Goal: Task Accomplishment & Management: Use online tool/utility

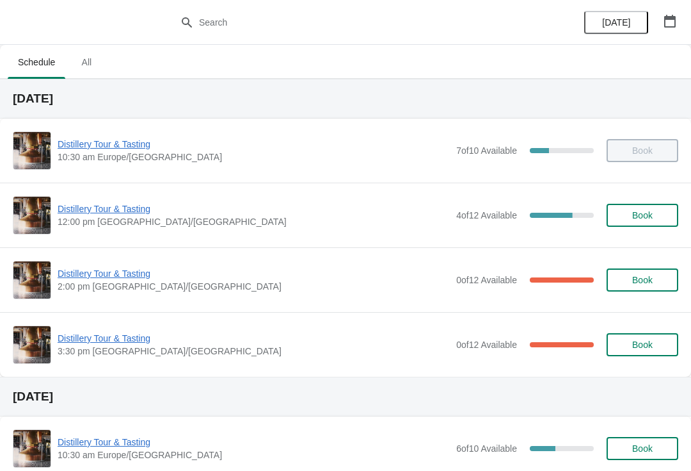
click at [149, 279] on span "Distillery Tour & Tasting" at bounding box center [254, 273] width 392 height 13
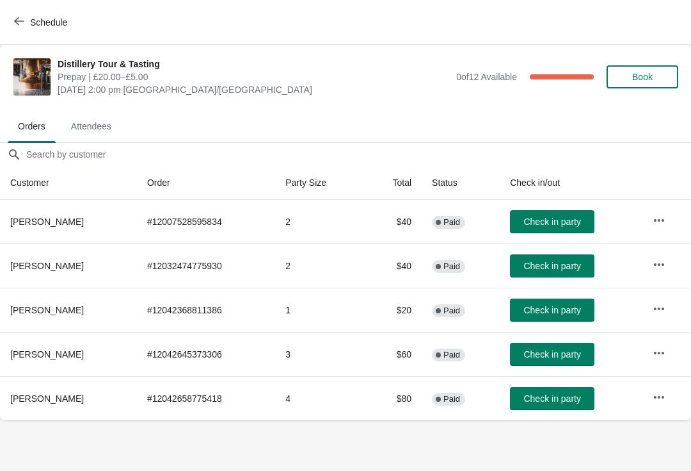
click at [644, 72] on span "Book" at bounding box center [642, 77] width 20 height 10
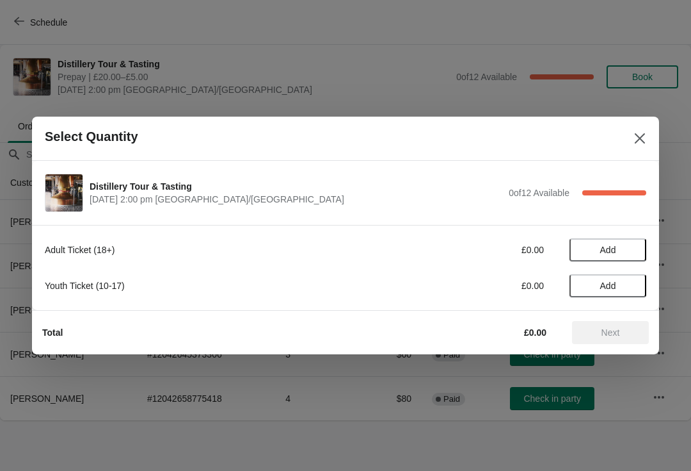
click at [616, 248] on span "Add" at bounding box center [608, 250] width 16 height 10
click at [625, 249] on icon at bounding box center [630, 249] width 13 height 13
click at [614, 328] on span "Next" at bounding box center [611, 332] width 19 height 10
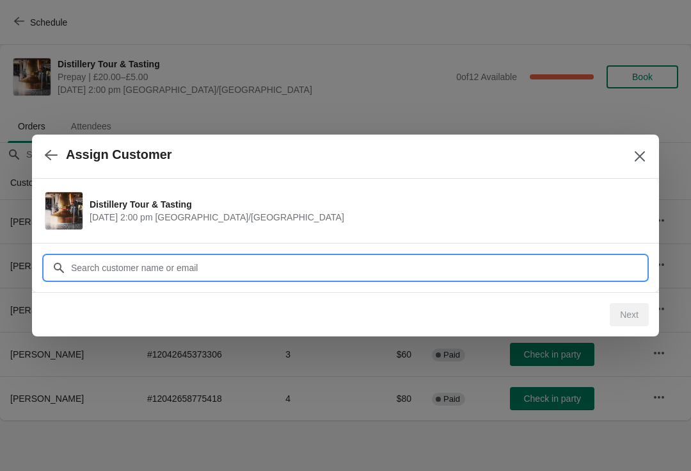
click at [248, 262] on input "Customer" at bounding box center [358, 267] width 576 height 23
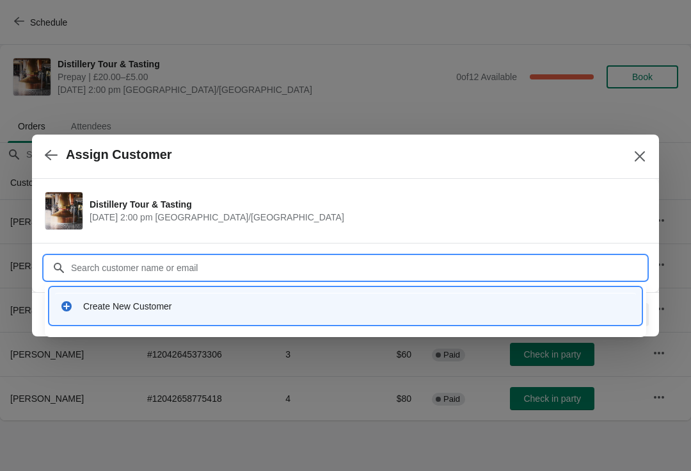
click at [125, 309] on div "Create New Customer" at bounding box center [357, 306] width 548 height 13
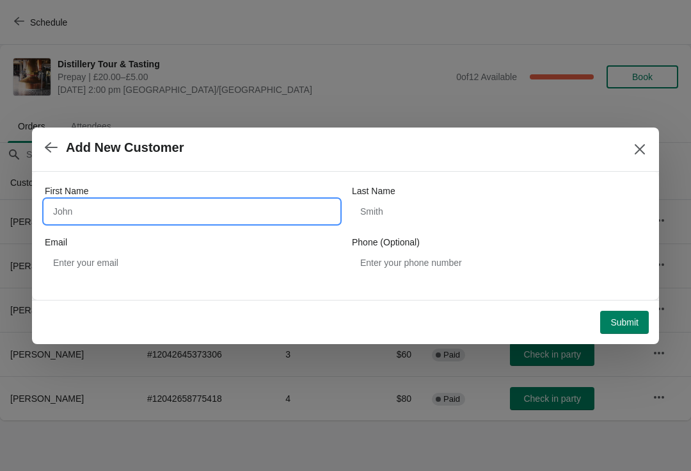
click at [86, 216] on input "First Name" at bounding box center [192, 211] width 294 height 23
type input "Rudi"
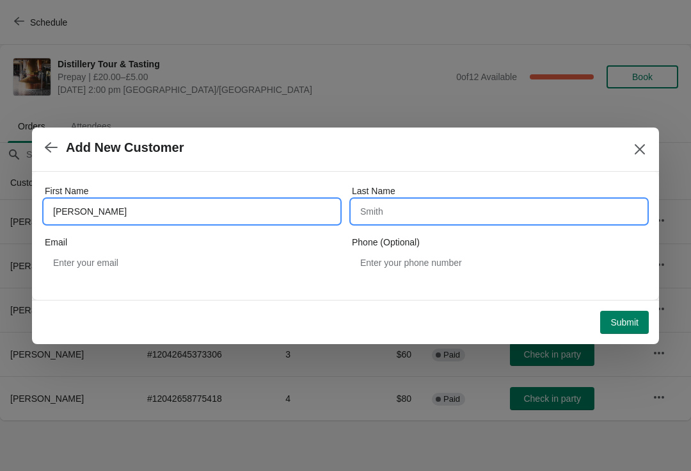
click at [403, 201] on input "Last Name" at bounding box center [499, 211] width 294 height 23
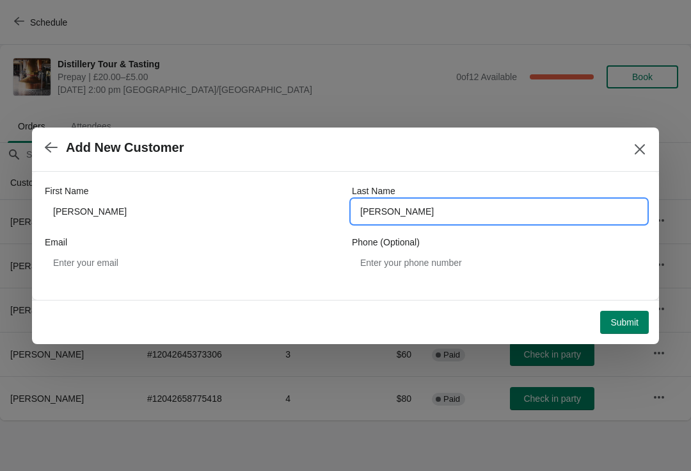
type input "Zeitler"
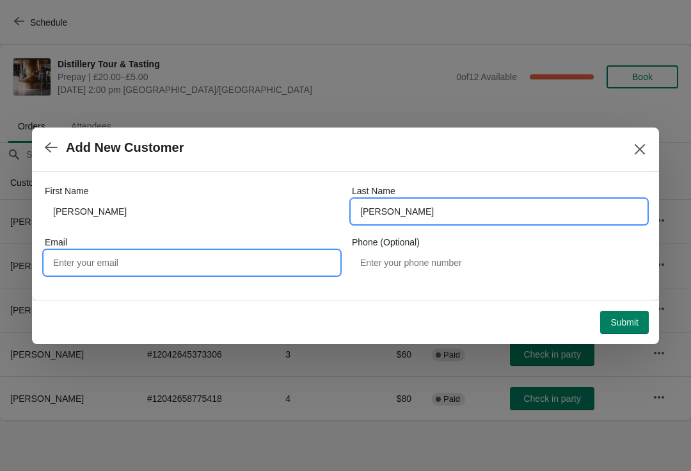
click at [151, 258] on input "Email" at bounding box center [192, 262] width 294 height 23
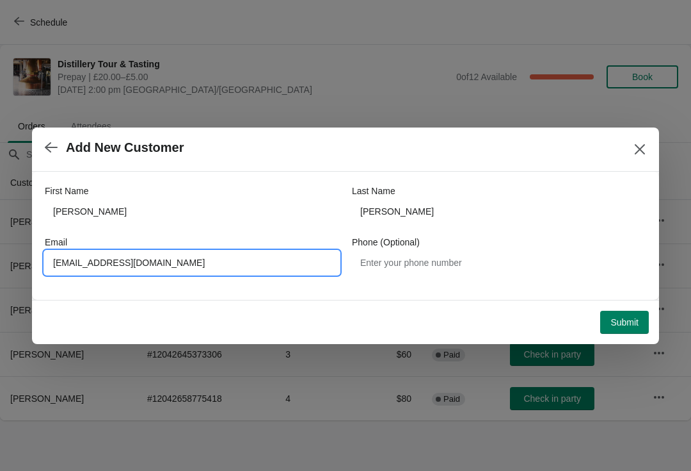
type input "Ruezeitler@gmx.com"
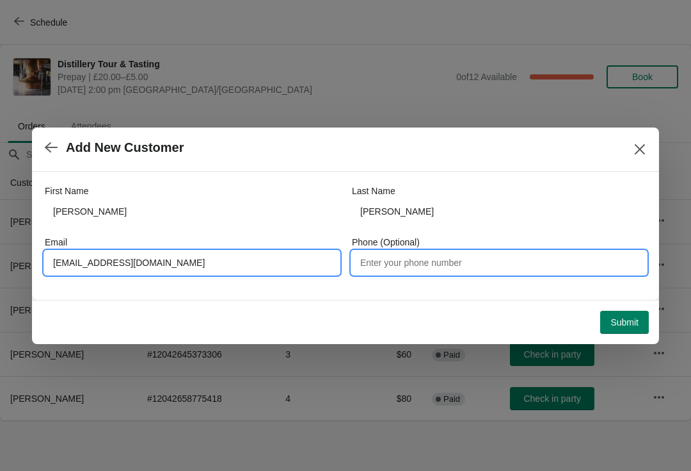
click at [389, 258] on input "Phone (Optional)" at bounding box center [499, 262] width 294 height 23
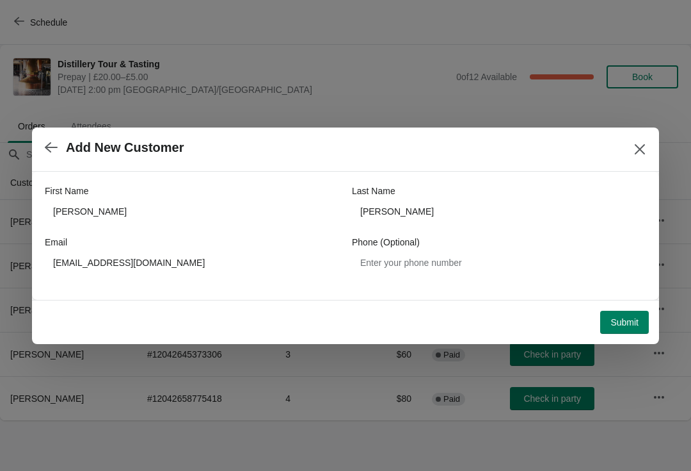
click at [622, 317] on span "Submit" at bounding box center [625, 322] width 28 height 10
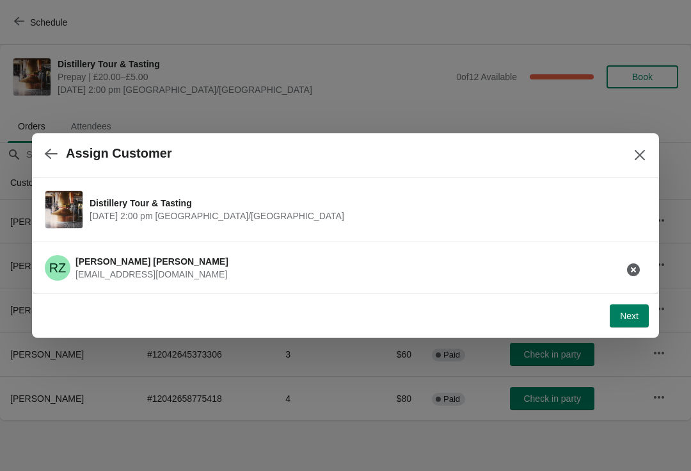
click at [625, 314] on span "Next" at bounding box center [629, 315] width 19 height 10
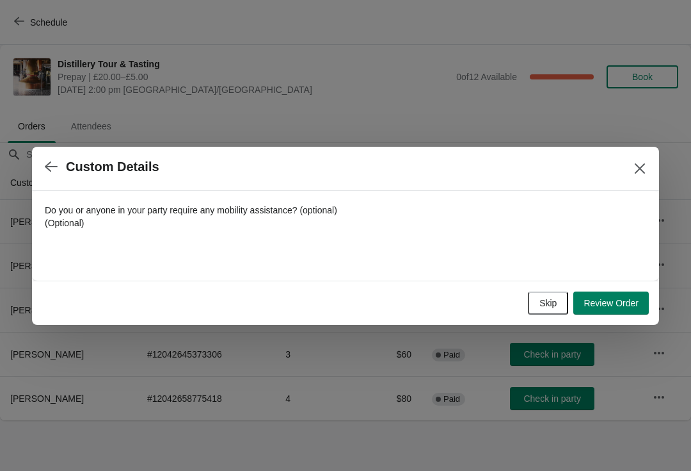
click at [540, 298] on span "Skip" at bounding box center [548, 303] width 17 height 10
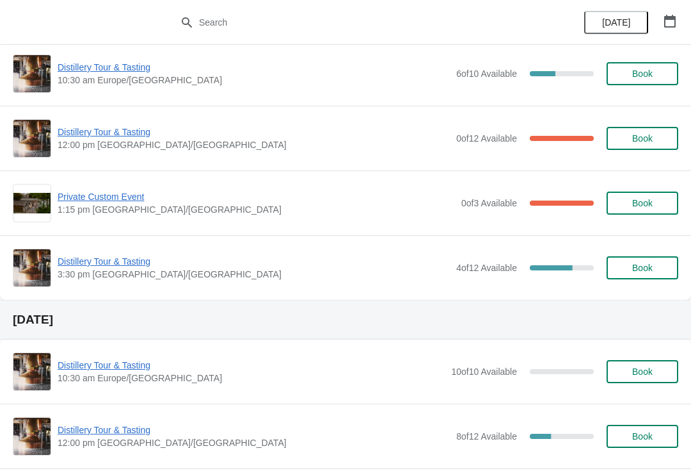
scroll to position [376, 0]
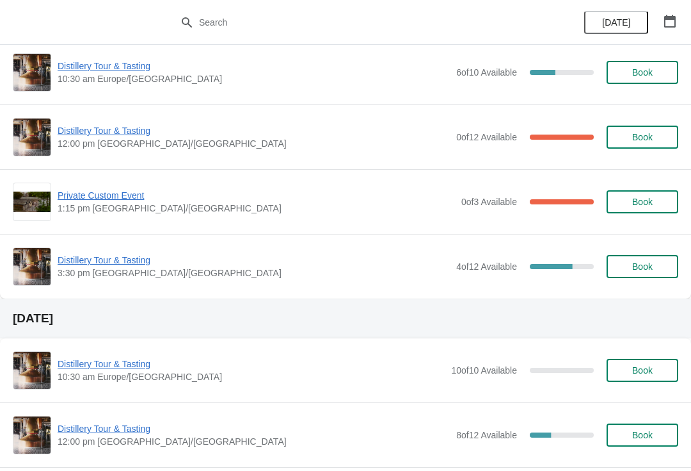
click at [89, 195] on span "Private Custom Event" at bounding box center [257, 195] width 398 height 13
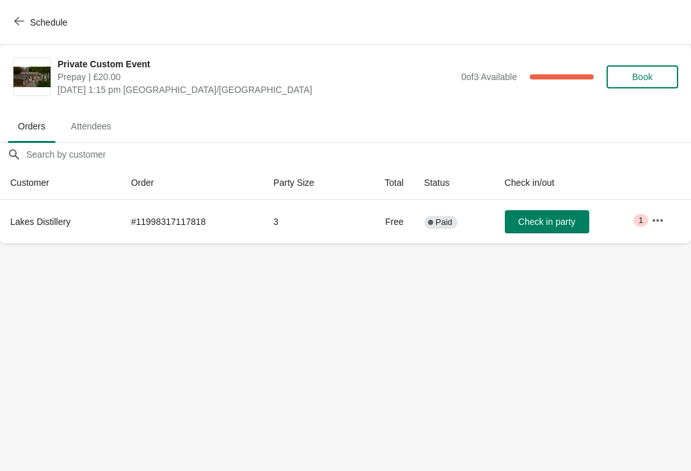
click at [668, 220] on button "button" at bounding box center [658, 220] width 23 height 23
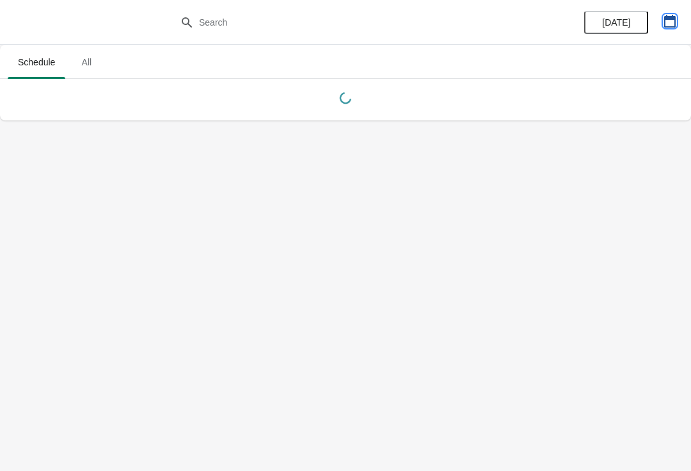
click at [674, 16] on icon "button" at bounding box center [670, 21] width 12 height 13
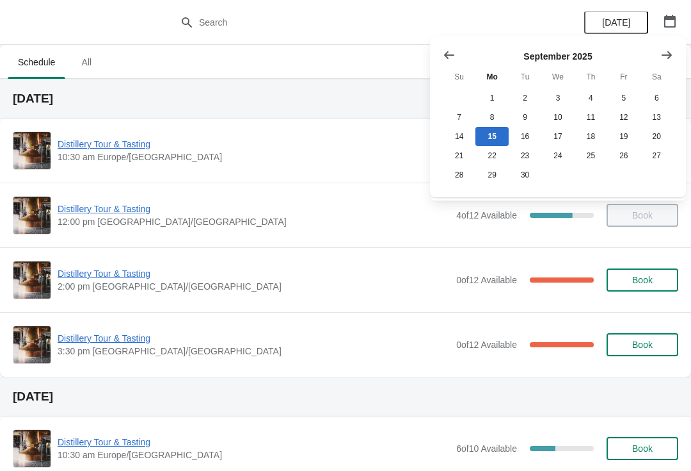
click at [131, 279] on span "Distillery Tour & Tasting" at bounding box center [254, 273] width 392 height 13
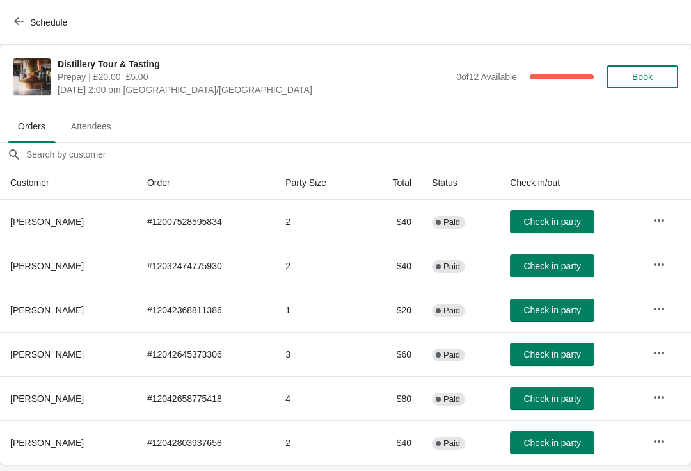
click at [557, 391] on button "Check in party" at bounding box center [552, 398] width 84 height 23
